Goal: Task Accomplishment & Management: Complete application form

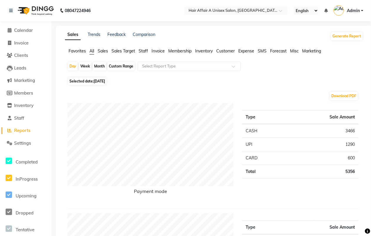
click at [126, 68] on div "Custom Range" at bounding box center [120, 66] width 27 height 8
select select "9"
select select "2025"
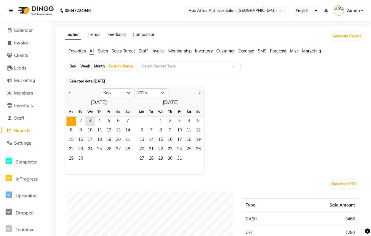
click at [71, 122] on span "1" at bounding box center [70, 120] width 9 height 9
click at [71, 92] on button "Previous month" at bounding box center [70, 92] width 5 height 9
select select "8"
click at [109, 121] on span "1" at bounding box center [108, 120] width 9 height 9
click at [127, 158] on span "31" at bounding box center [127, 158] width 9 height 9
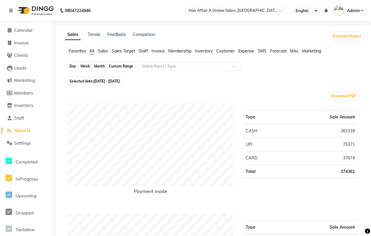
click at [124, 66] on div "Custom Range" at bounding box center [120, 66] width 27 height 8
select select "8"
select select "2025"
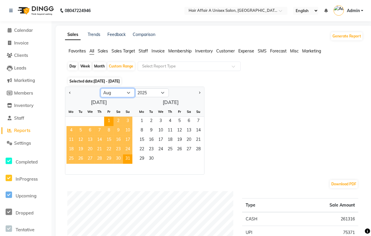
click at [130, 95] on select "Jan Feb Mar Apr May Jun [DATE] Aug Sep Oct Nov Dec" at bounding box center [118, 92] width 34 height 9
select select "9"
click at [101, 89] on select "Jan Feb Mar Apr May Jun [DATE] Aug Sep Oct Nov Dec" at bounding box center [118, 92] width 34 height 9
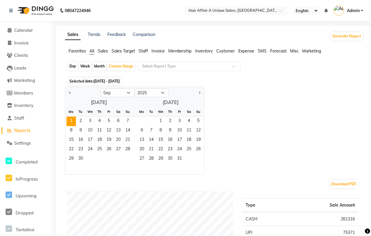
click at [71, 121] on span "1" at bounding box center [70, 120] width 9 height 9
click at [91, 123] on span "3" at bounding box center [89, 120] width 9 height 9
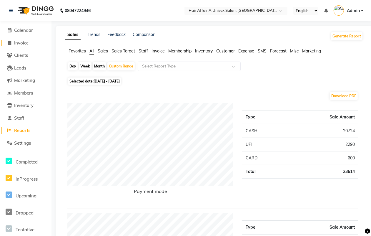
click at [18, 44] on span "Invoice" at bounding box center [21, 43] width 14 height 6
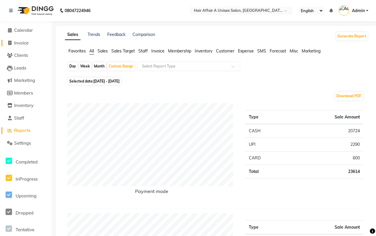
select select "service"
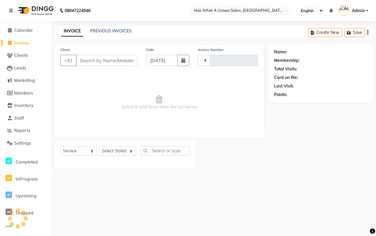
type input "1335"
select select "4464"
click at [120, 31] on link "PREVIOUS INVOICES" at bounding box center [110, 30] width 41 height 5
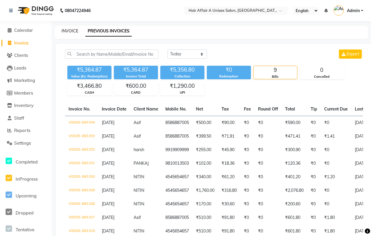
click at [71, 30] on link "INVOICE" at bounding box center [69, 30] width 17 height 5
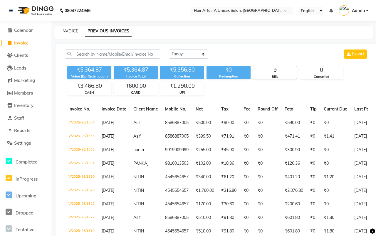
select select "4464"
select select "service"
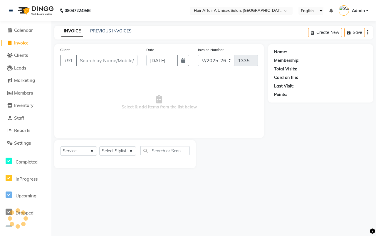
click at [100, 58] on input "Client" at bounding box center [106, 60] width 61 height 11
type input "i"
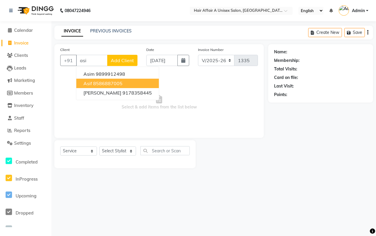
click at [96, 82] on ngb-highlight "8586887005" at bounding box center [107, 83] width 29 height 6
type input "8586887005"
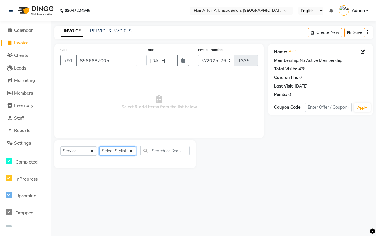
click at [117, 151] on select "Select Stylist [PERSON_NAME] [PERSON_NAME] Kajal Kunal [PERSON_NAME] Nitin [PER…" at bounding box center [117, 150] width 37 height 9
select select "25273"
click at [99, 146] on select "Select Stylist [PERSON_NAME] [PERSON_NAME] Kajal Kunal [PERSON_NAME] Nitin [PER…" at bounding box center [117, 150] width 37 height 9
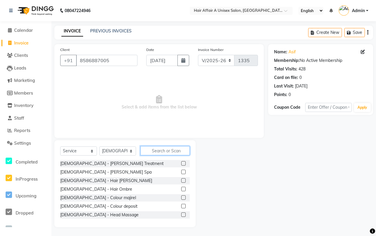
click at [156, 151] on input "text" at bounding box center [165, 150] width 49 height 9
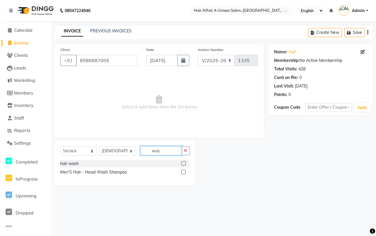
type input "was"
click at [183, 164] on label at bounding box center [183, 163] width 4 height 4
click at [183, 164] on input "checkbox" at bounding box center [183, 163] width 4 height 4
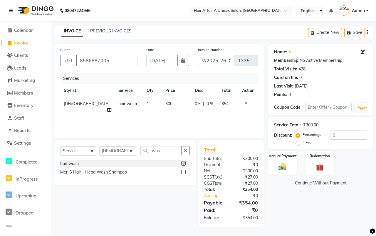
checkbox input "false"
click at [127, 149] on select "Select Stylist [PERSON_NAME] [PERSON_NAME] Kajal Kunal [PERSON_NAME] Nitin [PER…" at bounding box center [117, 150] width 37 height 9
select select "25229"
click at [99, 146] on select "Select Stylist [PERSON_NAME] [PERSON_NAME] Kajal Kunal [PERSON_NAME] Nitin [PER…" at bounding box center [117, 150] width 37 height 9
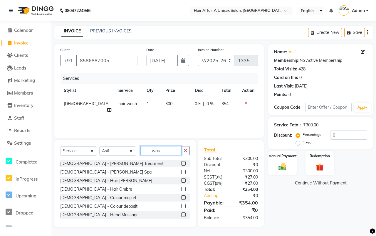
click at [165, 149] on input "was" at bounding box center [161, 150] width 41 height 9
type input "w"
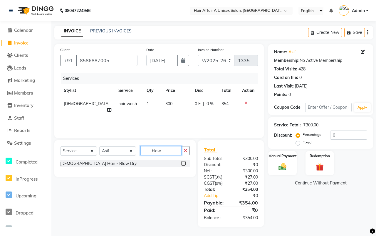
type input "blow"
click at [182, 164] on label at bounding box center [183, 163] width 4 height 4
click at [182, 164] on input "checkbox" at bounding box center [183, 163] width 4 height 4
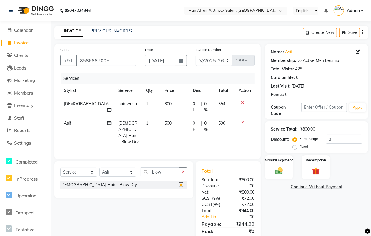
checkbox input "false"
click at [118, 167] on select "Select Stylist [PERSON_NAME] [PERSON_NAME] Kajal Kunal [PERSON_NAME] Nitin [PER…" at bounding box center [117, 171] width 37 height 9
select select "77157"
click at [99, 167] on select "Select Stylist [PERSON_NAME] [PERSON_NAME] Kajal Kunal [PERSON_NAME] Nitin [PER…" at bounding box center [117, 171] width 37 height 9
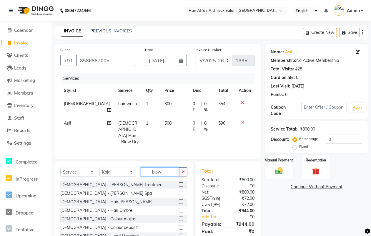
click at [167, 167] on input "blow" at bounding box center [160, 171] width 39 height 9
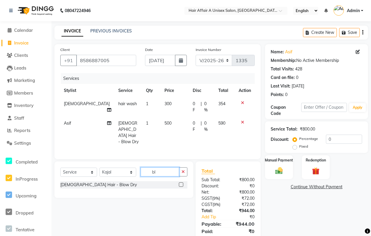
type input "b"
type input "eye"
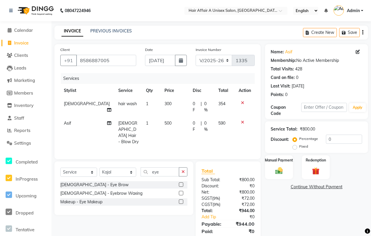
click at [181, 182] on label at bounding box center [181, 184] width 4 height 4
click at [181, 183] on input "checkbox" at bounding box center [181, 185] width 4 height 4
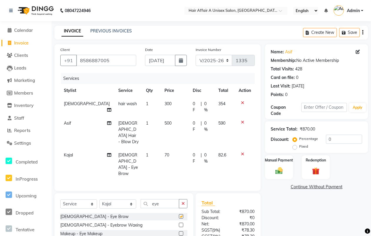
checkbox input "false"
click at [233, 227] on div "₹78.30" at bounding box center [243, 230] width 31 height 6
click at [335, 136] on input "0" at bounding box center [344, 138] width 36 height 9
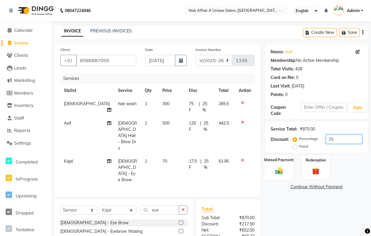
type input "25"
click at [277, 169] on img at bounding box center [279, 170] width 13 height 9
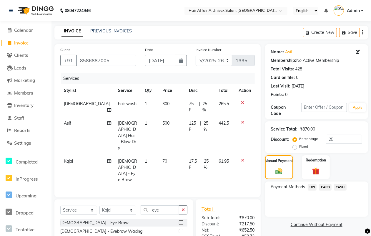
click at [340, 184] on span "CASH" at bounding box center [340, 187] width 13 height 7
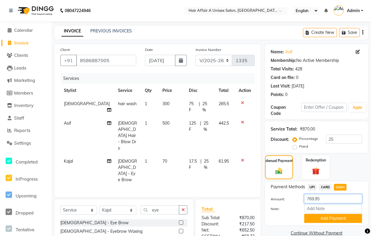
click at [322, 197] on input "769.95" at bounding box center [333, 198] width 58 height 9
type input "750"
drag, startPoint x: 327, startPoint y: 215, endPoint x: 325, endPoint y: 218, distance: 4.1
click at [327, 215] on button "Add Payment" at bounding box center [333, 218] width 58 height 9
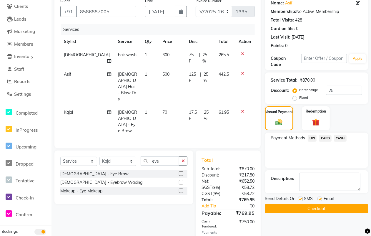
scroll to position [52, 0]
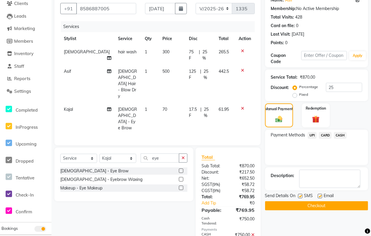
click at [301, 195] on label at bounding box center [300, 196] width 4 height 4
click at [301, 195] on input "checkbox" at bounding box center [300, 196] width 4 height 4
checkbox input "false"
click at [321, 194] on label at bounding box center [320, 196] width 4 height 4
click at [321, 194] on input "checkbox" at bounding box center [320, 196] width 4 height 4
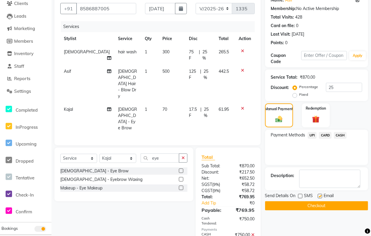
checkbox input "false"
click at [316, 204] on button "Checkout" at bounding box center [316, 205] width 103 height 9
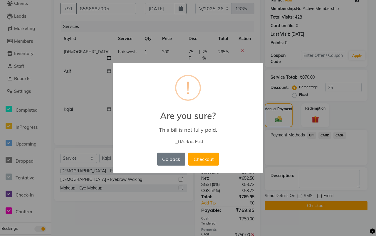
click at [198, 141] on span "Mark as Paid" at bounding box center [191, 142] width 23 height 6
click at [179, 141] on input "Mark as Paid" at bounding box center [177, 141] width 4 height 4
checkbox input "true"
click at [199, 153] on button "Checkout" at bounding box center [204, 158] width 31 height 13
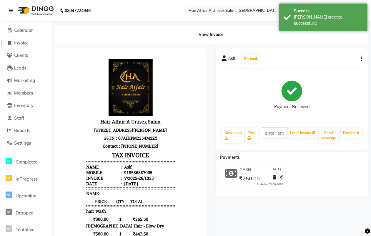
click at [21, 41] on span "Invoice" at bounding box center [21, 43] width 14 height 6
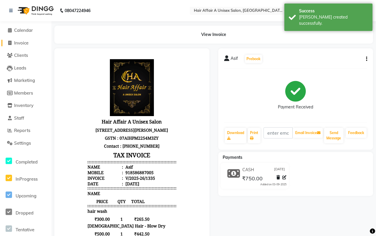
select select "4464"
select select "service"
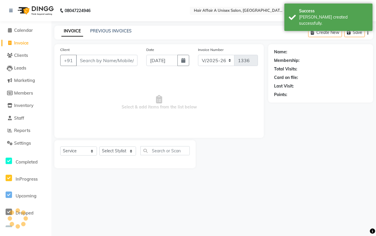
click at [94, 60] on input "Client" at bounding box center [106, 60] width 61 height 11
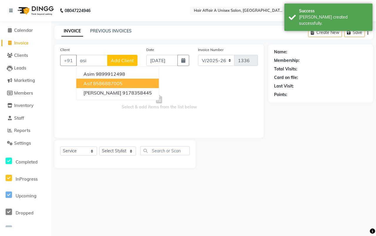
click at [92, 83] on button "Asif 8586887005" at bounding box center [117, 83] width 83 height 9
type input "8586887005"
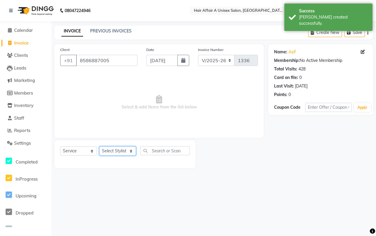
click at [128, 149] on select "Select Stylist [PERSON_NAME] [PERSON_NAME] Kajal Kunal [PERSON_NAME] Nitin [PER…" at bounding box center [117, 150] width 37 height 9
select select "25229"
click at [99, 146] on select "Select Stylist [PERSON_NAME] [PERSON_NAME] Kajal Kunal [PERSON_NAME] Nitin [PER…" at bounding box center [117, 150] width 37 height 9
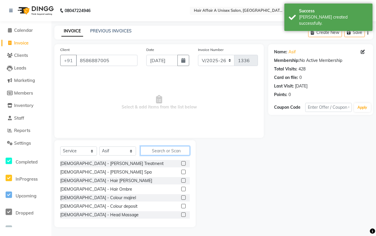
click at [155, 146] on input "text" at bounding box center [165, 150] width 49 height 9
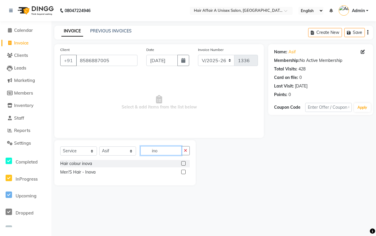
type input "ino"
click at [183, 163] on label at bounding box center [183, 163] width 4 height 4
click at [183, 163] on input "checkbox" at bounding box center [183, 163] width 4 height 4
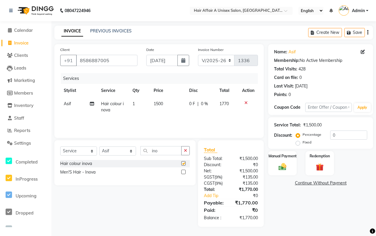
checkbox input "false"
click at [120, 149] on select "Select Stylist [PERSON_NAME] [PERSON_NAME] Kajal Kunal [PERSON_NAME] Nitin [PER…" at bounding box center [117, 150] width 37 height 9
select select "77157"
click at [99, 146] on select "Select Stylist [PERSON_NAME] [PERSON_NAME] Kajal Kunal [PERSON_NAME] Nitin [PER…" at bounding box center [117, 150] width 37 height 9
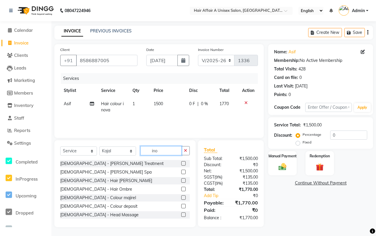
click at [166, 151] on input "ino" at bounding box center [161, 150] width 41 height 9
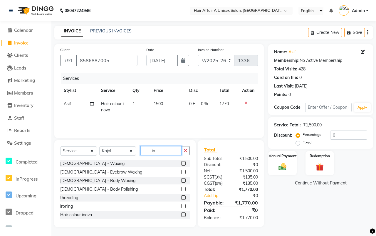
type input "i"
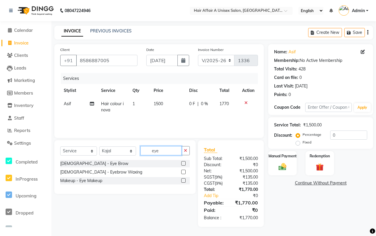
type input "eye"
click at [182, 162] on label at bounding box center [183, 163] width 4 height 4
click at [182, 162] on input "checkbox" at bounding box center [183, 163] width 4 height 4
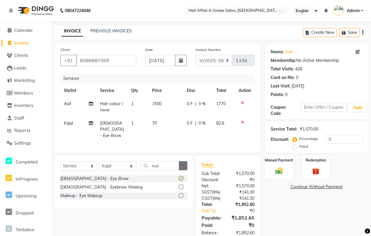
checkbox input "false"
click at [155, 126] on td "70" at bounding box center [166, 129] width 35 height 26
select select "77157"
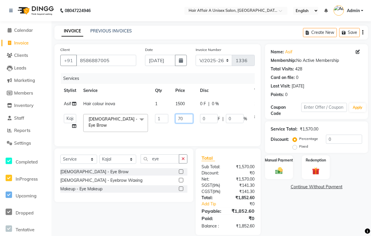
click at [181, 118] on input "70" at bounding box center [184, 118] width 18 height 9
type input "120"
click at [251, 197] on div "Total Sub Total: ₹1,570.00 Discount: ₹0 Net: ₹1,570.00 SGST ( 9% ) ₹141.30 CGST…" at bounding box center [227, 191] width 53 height 75
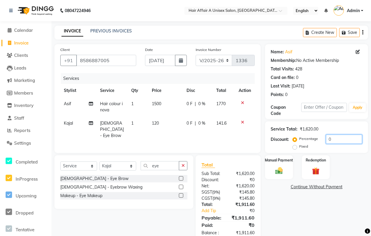
click at [335, 137] on input "0" at bounding box center [344, 138] width 36 height 9
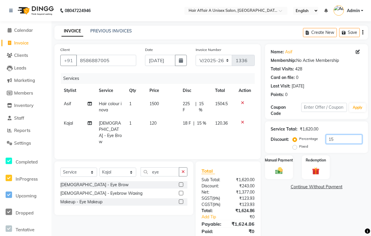
type input "1"
type input "20"
click at [284, 157] on label "Manual Payment" at bounding box center [278, 160] width 29 height 6
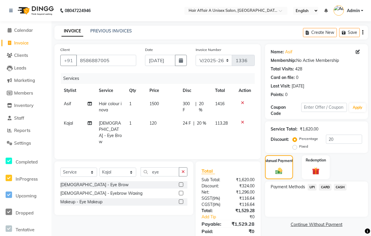
click at [312, 185] on span "UPI" at bounding box center [312, 187] width 9 height 7
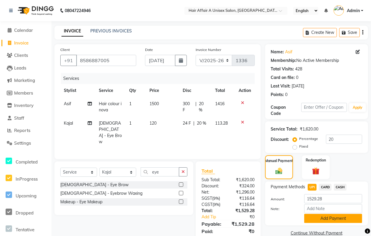
click at [327, 215] on button "Add Payment" at bounding box center [333, 218] width 58 height 9
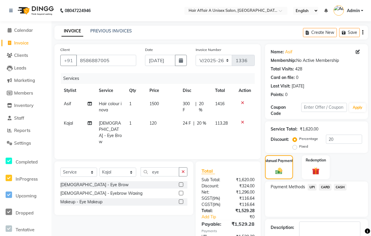
scroll to position [35, 0]
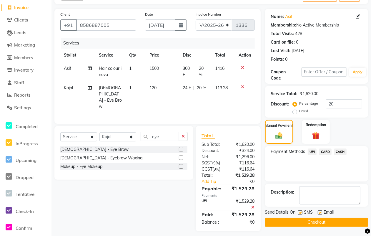
click at [297, 213] on div "Send Details On SMS Email" at bounding box center [316, 212] width 103 height 7
click at [299, 213] on label at bounding box center [300, 212] width 4 height 4
click at [299, 213] on input "checkbox" at bounding box center [300, 213] width 4 height 4
checkbox input "false"
click at [319, 213] on label at bounding box center [320, 212] width 4 height 4
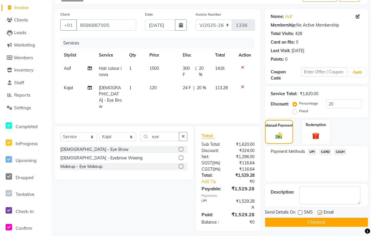
click at [319, 213] on input "checkbox" at bounding box center [320, 213] width 4 height 4
checkbox input "false"
click at [316, 227] on main "INVOICE PREVIOUS INVOICES Create New Save Client [PHONE_NUMBER] Date [DATE] Inv…" at bounding box center [210, 114] width 319 height 249
click at [316, 220] on button "Checkout" at bounding box center [316, 221] width 103 height 9
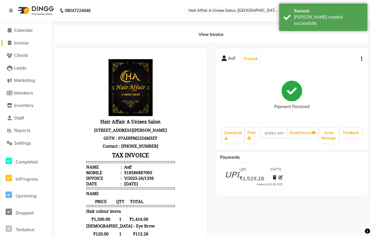
click at [28, 42] on span "Invoice" at bounding box center [21, 43] width 14 height 6
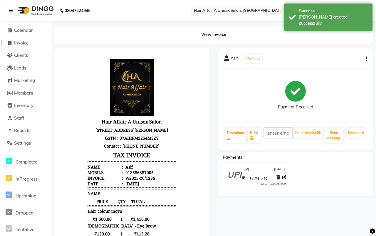
select select "4464"
select select "service"
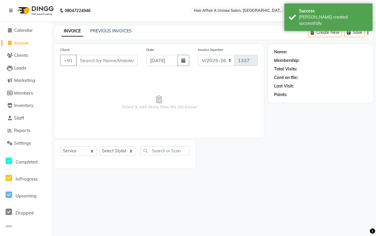
click at [98, 62] on input "Client" at bounding box center [106, 60] width 61 height 11
click at [108, 63] on input "Client" at bounding box center [106, 60] width 61 height 11
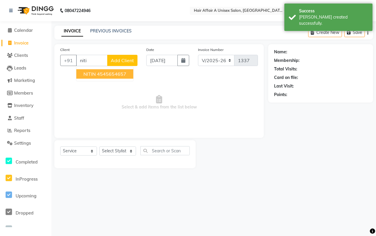
click at [92, 76] on span "NITIN" at bounding box center [90, 74] width 12 height 6
type input "4545654657"
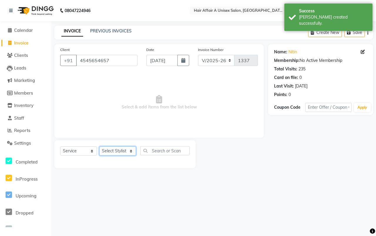
click at [116, 151] on select "Select Stylist [PERSON_NAME] [PERSON_NAME] Kajal Kunal [PERSON_NAME] Nitin [PER…" at bounding box center [117, 150] width 37 height 9
select select "25275"
click at [99, 146] on select "Select Stylist [PERSON_NAME] [PERSON_NAME] Kajal Kunal [PERSON_NAME] Nitin [PER…" at bounding box center [117, 150] width 37 height 9
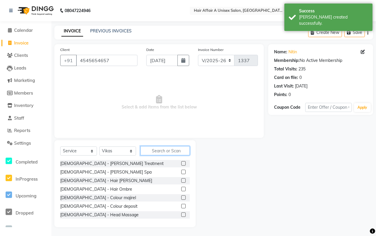
click at [153, 149] on input "text" at bounding box center [165, 150] width 49 height 9
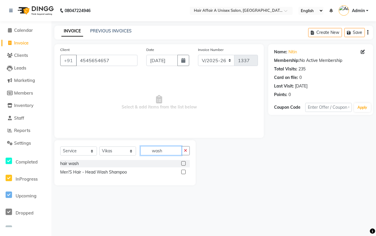
type input "wash"
click at [183, 159] on div "Select Service Product Membership Package Voucher Prepaid Gift Card Select Styl…" at bounding box center [125, 153] width 130 height 14
click at [183, 163] on label at bounding box center [183, 163] width 4 height 4
click at [183, 163] on input "checkbox" at bounding box center [183, 163] width 4 height 4
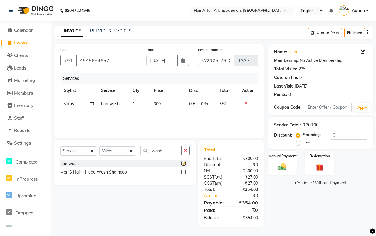
checkbox input "false"
click at [341, 133] on input "0" at bounding box center [349, 134] width 37 height 9
type input "15"
click at [285, 163] on img at bounding box center [282, 166] width 13 height 9
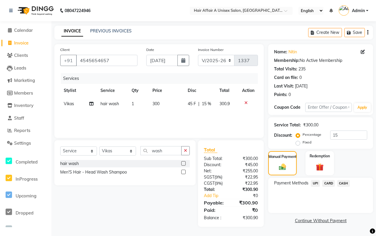
click at [341, 183] on span "CASH" at bounding box center [344, 183] width 13 height 7
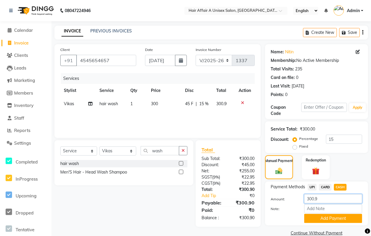
click at [323, 198] on input "300.9" at bounding box center [333, 198] width 58 height 9
type input "300"
click at [319, 219] on button "Add Payment" at bounding box center [333, 218] width 58 height 9
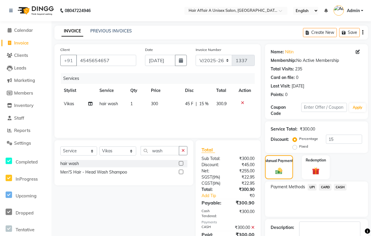
scroll to position [35, 0]
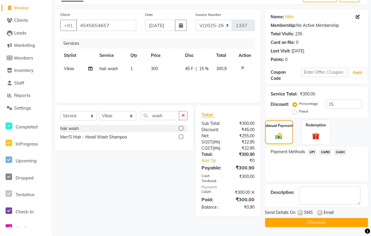
click at [299, 214] on label at bounding box center [300, 212] width 4 height 4
click at [299, 214] on input "checkbox" at bounding box center [300, 213] width 4 height 4
checkbox input "false"
click at [321, 212] on label at bounding box center [320, 212] width 4 height 4
click at [321, 212] on input "checkbox" at bounding box center [320, 213] width 4 height 4
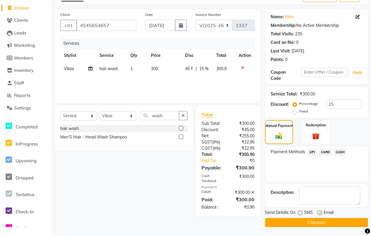
checkbox input "false"
click at [306, 225] on button "Checkout" at bounding box center [316, 222] width 103 height 9
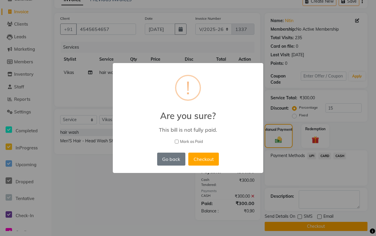
click at [186, 141] on span "Mark as Paid" at bounding box center [191, 142] width 23 height 6
click at [179, 141] on input "Mark as Paid" at bounding box center [177, 141] width 4 height 4
checkbox input "true"
click at [206, 159] on button "Checkout" at bounding box center [204, 158] width 31 height 13
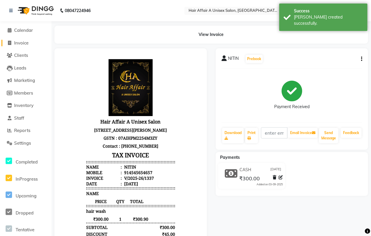
click at [35, 43] on link "Invoice" at bounding box center [25, 43] width 49 height 7
select select "service"
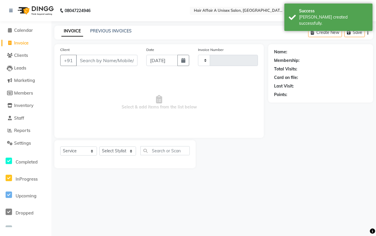
type input "1338"
select select "4464"
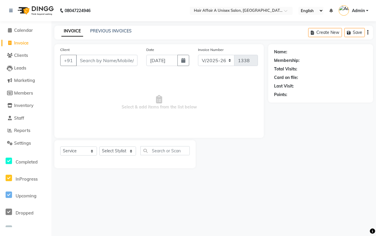
click at [115, 52] on div "Client +91" at bounding box center [99, 58] width 86 height 24
click at [115, 58] on input "Client" at bounding box center [106, 60] width 61 height 11
click at [101, 32] on link "PREVIOUS INVOICES" at bounding box center [110, 30] width 41 height 5
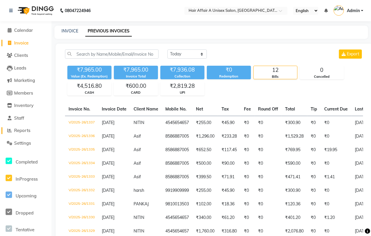
click at [16, 130] on span "Reports" at bounding box center [22, 130] width 16 height 6
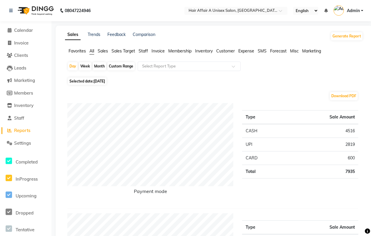
click at [116, 66] on div "Custom Range" at bounding box center [120, 66] width 27 height 8
select select "9"
select select "2025"
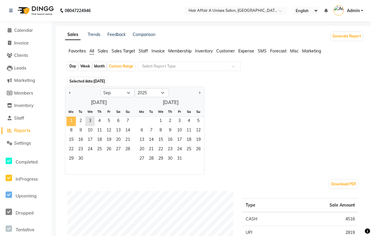
click at [71, 124] on span "1" at bounding box center [70, 120] width 9 height 9
click at [91, 121] on span "3" at bounding box center [89, 120] width 9 height 9
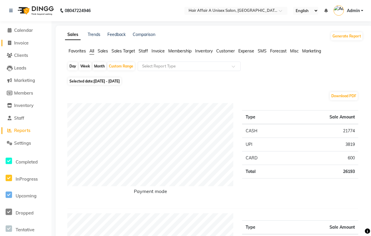
click at [15, 41] on span "Invoice" at bounding box center [21, 43] width 14 height 6
select select "service"
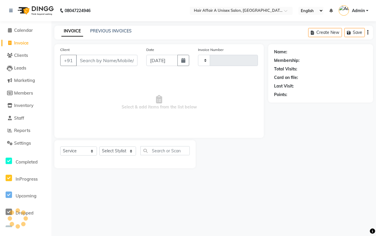
type input "1338"
select select "4464"
